Goal: Entertainment & Leisure: Consume media (video, audio)

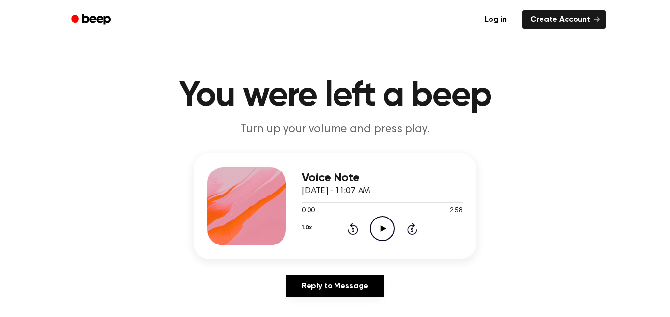
click at [379, 226] on icon "Play Audio" at bounding box center [382, 228] width 25 height 25
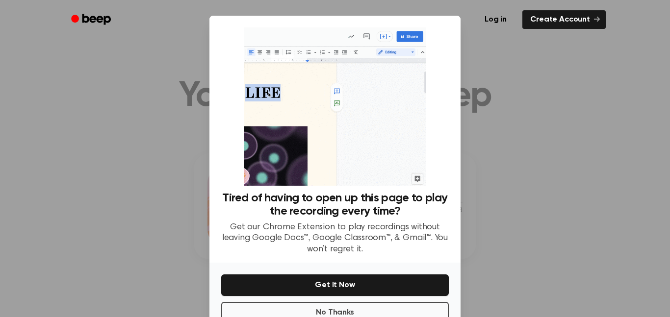
click at [545, 158] on div at bounding box center [335, 158] width 670 height 317
click at [251, 308] on button "No Thanks" at bounding box center [335, 313] width 228 height 22
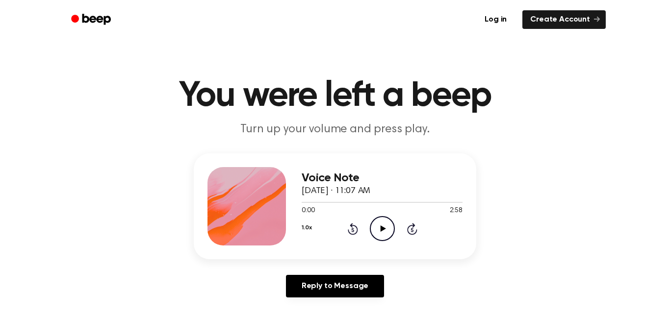
click at [381, 232] on icon "Play Audio" at bounding box center [382, 228] width 25 height 25
click at [390, 227] on icon "Play Audio" at bounding box center [382, 228] width 25 height 25
click at [386, 235] on icon "Play Audio" at bounding box center [382, 228] width 25 height 25
drag, startPoint x: 349, startPoint y: 204, endPoint x: 277, endPoint y: 200, distance: 72.7
click at [277, 200] on div "Voice Note [DATE] · 11:07 AM 0:55 2:58 Your browser does not support the [objec…" at bounding box center [335, 206] width 282 height 106
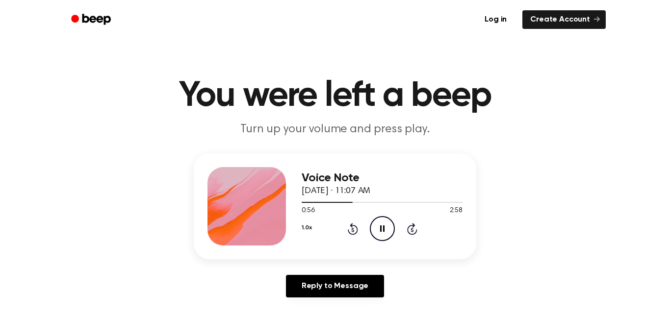
click at [342, 207] on div "0:56 2:58" at bounding box center [382, 211] width 161 height 10
click at [347, 202] on span at bounding box center [350, 203] width 8 height 8
drag, startPoint x: 347, startPoint y: 202, endPoint x: 301, endPoint y: 197, distance: 46.8
click at [301, 197] on div "Voice Note [DATE] · 11:07 AM 0:51 2:58 Your browser does not support the [objec…" at bounding box center [335, 206] width 282 height 106
click at [309, 205] on div at bounding box center [382, 202] width 161 height 8
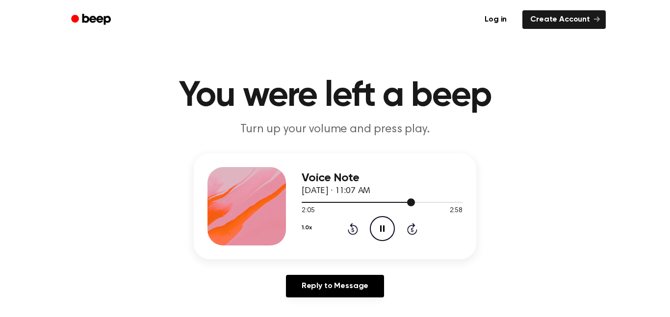
click at [316, 202] on div at bounding box center [358, 202] width 113 height 1
drag, startPoint x: 460, startPoint y: 201, endPoint x: 317, endPoint y: 207, distance: 143.8
click at [317, 207] on div "2:58 2:58 Your browser does not support the [object Object] element." at bounding box center [382, 207] width 161 height 18
click at [324, 204] on div at bounding box center [382, 202] width 161 height 8
click at [381, 226] on icon "Play Audio" at bounding box center [382, 228] width 25 height 25
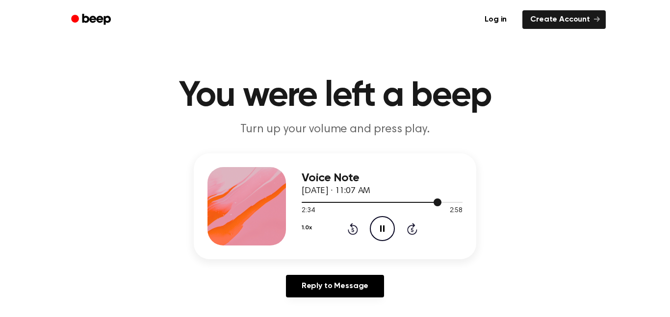
click at [422, 204] on div at bounding box center [382, 202] width 161 height 8
